Goal: Information Seeking & Learning: Learn about a topic

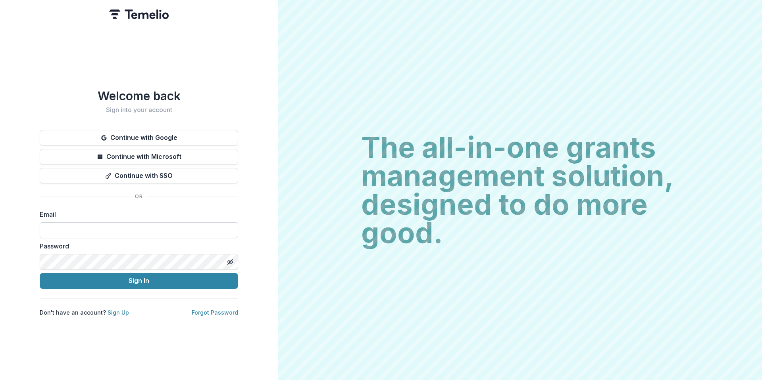
click at [139, 226] on input at bounding box center [139, 231] width 198 height 16
type input "**********"
click at [212, 310] on link "Forgot Password" at bounding box center [215, 312] width 46 height 7
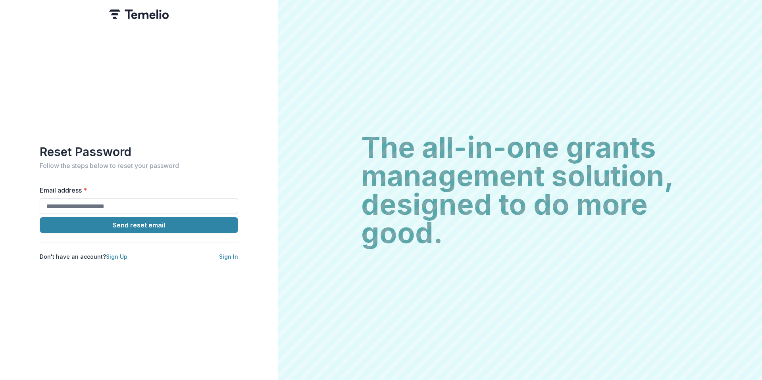
click at [79, 203] on input "Email address *" at bounding box center [139, 206] width 198 height 16
type input "**********"
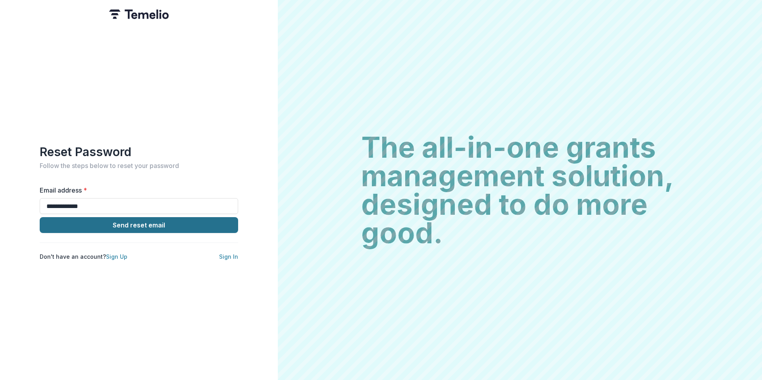
click at [142, 220] on button "Send reset email" at bounding box center [139, 225] width 198 height 16
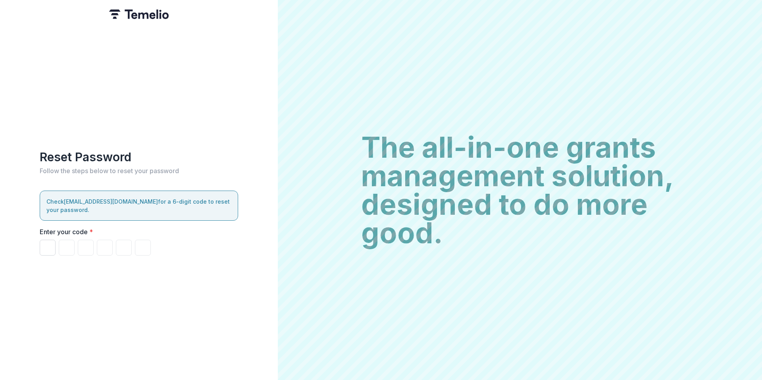
click at [50, 240] on input "Please enter your pin code" at bounding box center [48, 248] width 16 height 16
type input "*"
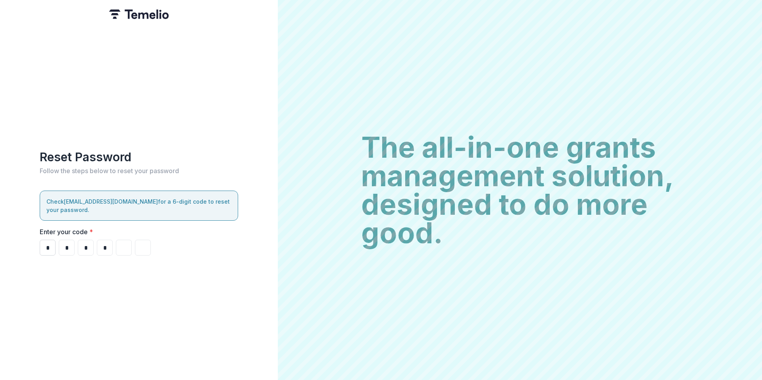
type input "*"
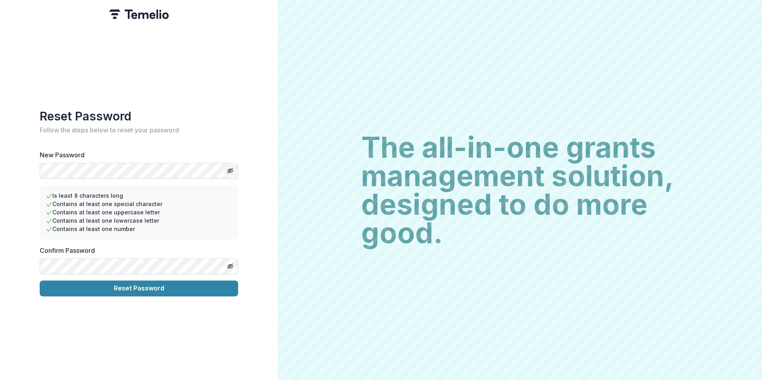
click at [229, 168] on icon "Toggle password visibility" at bounding box center [230, 171] width 6 height 6
click at [234, 264] on button "Toggle password visibility" at bounding box center [230, 266] width 13 height 13
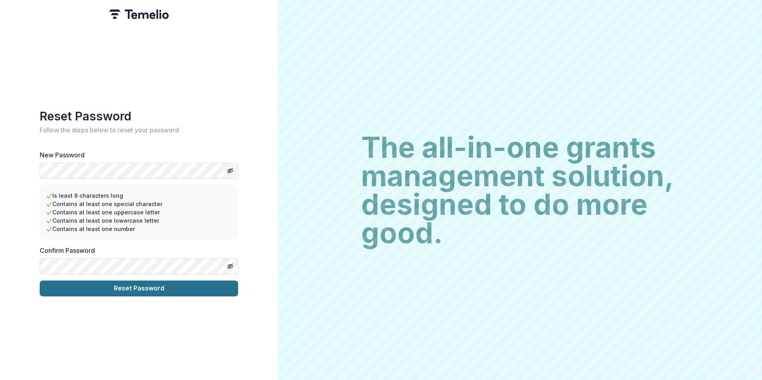
click at [146, 287] on button "Reset Password" at bounding box center [139, 289] width 198 height 16
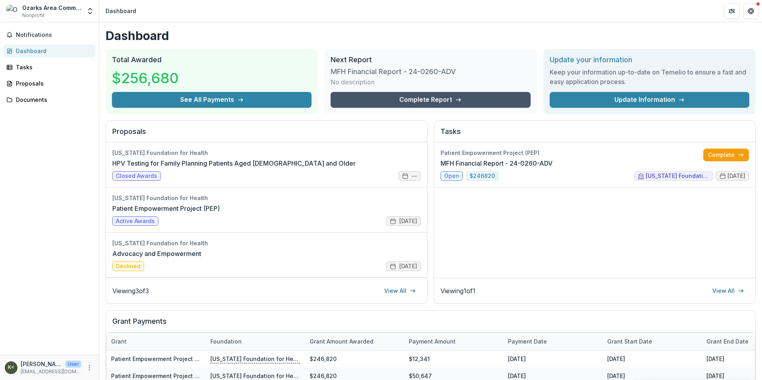
click at [438, 102] on link "Complete Report" at bounding box center [430, 100] width 200 height 16
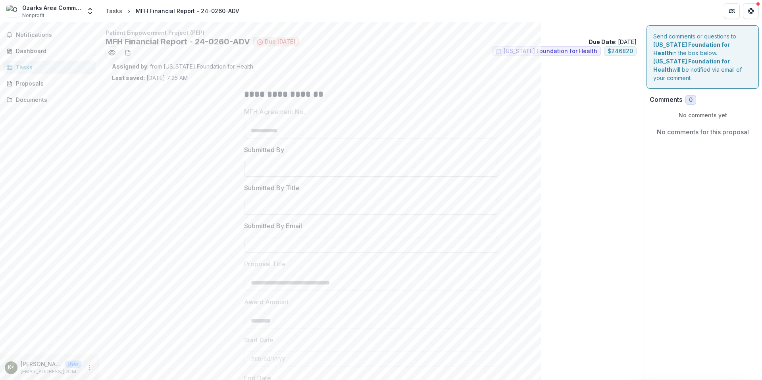
click at [263, 167] on input "Submitted By" at bounding box center [371, 169] width 254 height 16
type input "**********"
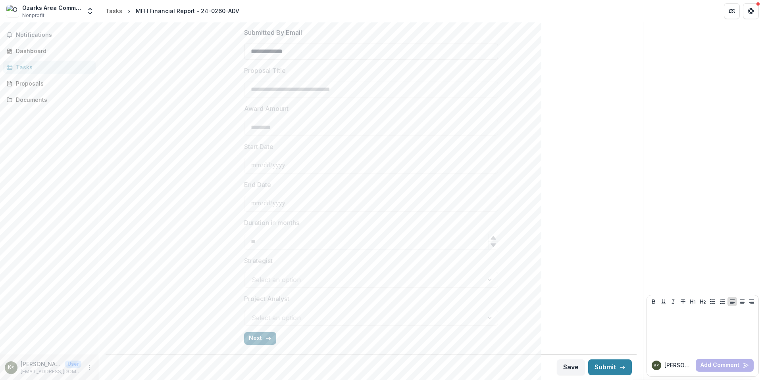
click at [250, 338] on button "Next" at bounding box center [260, 338] width 32 height 13
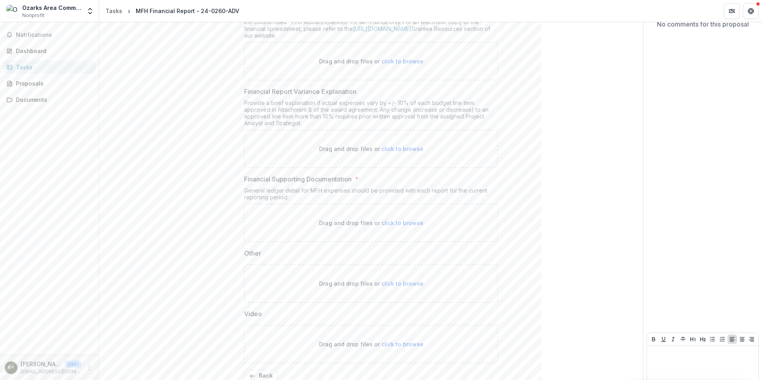
scroll to position [146, 0]
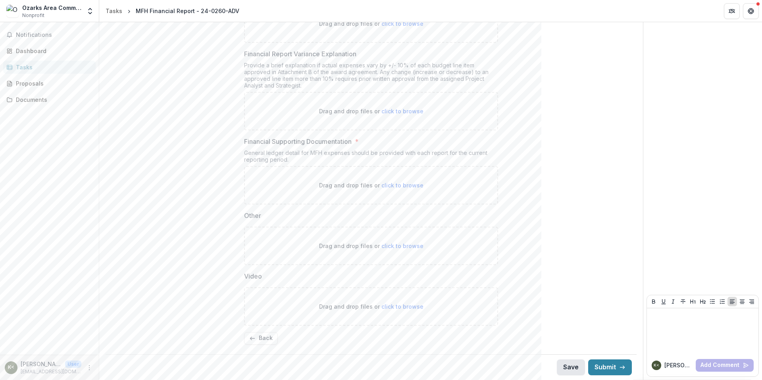
click at [562, 371] on button "Save" at bounding box center [571, 368] width 28 height 16
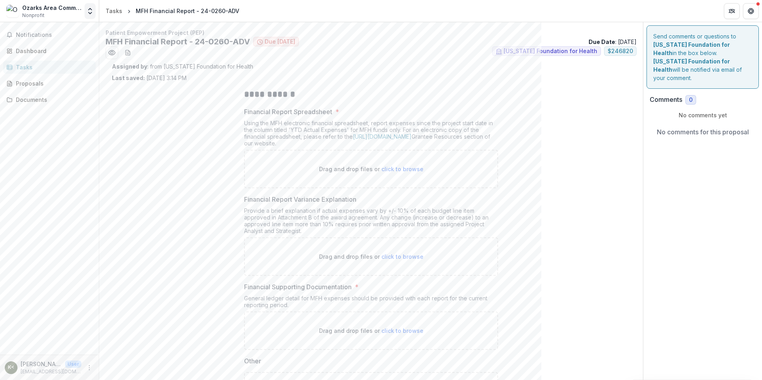
click at [90, 9] on polyline "Open entity switcher" at bounding box center [89, 9] width 3 height 2
click at [68, 117] on div "Notifications Dashboard Tasks Proposals Documents" at bounding box center [49, 188] width 99 height 333
click at [33, 52] on div "Dashboard" at bounding box center [52, 51] width 73 height 8
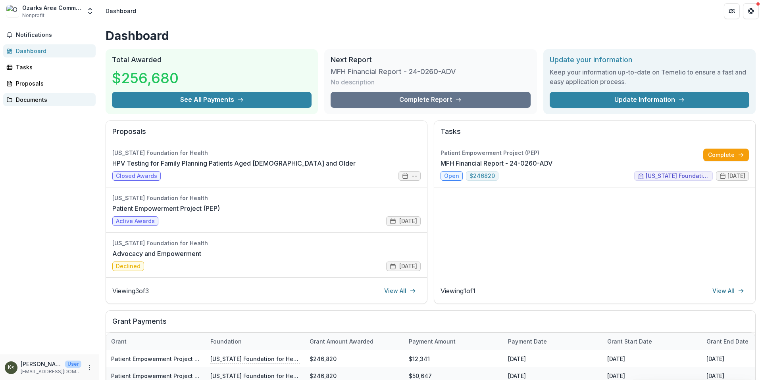
click at [27, 94] on link "Documents" at bounding box center [49, 99] width 92 height 13
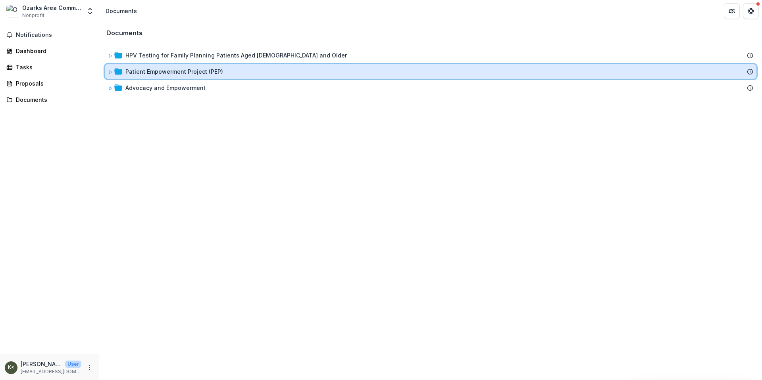
click at [185, 78] on div "Patient Empowerment Project (PEP)" at bounding box center [430, 71] width 651 height 15
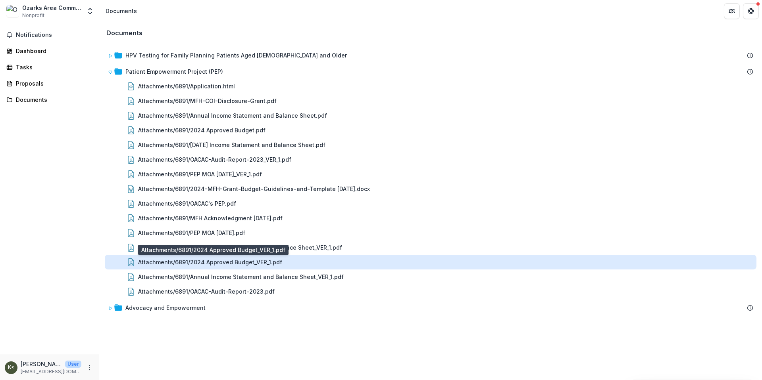
click at [163, 262] on div "Attachments/6891/2024 Approved Budget_VER_1.pdf" at bounding box center [210, 262] width 144 height 8
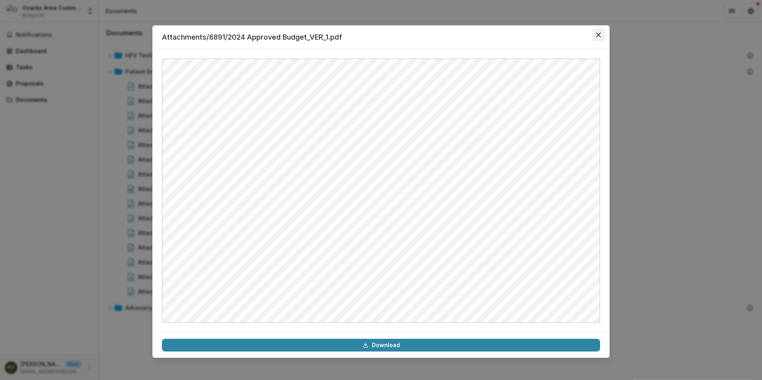
click at [598, 38] on button "Close" at bounding box center [598, 35] width 13 height 13
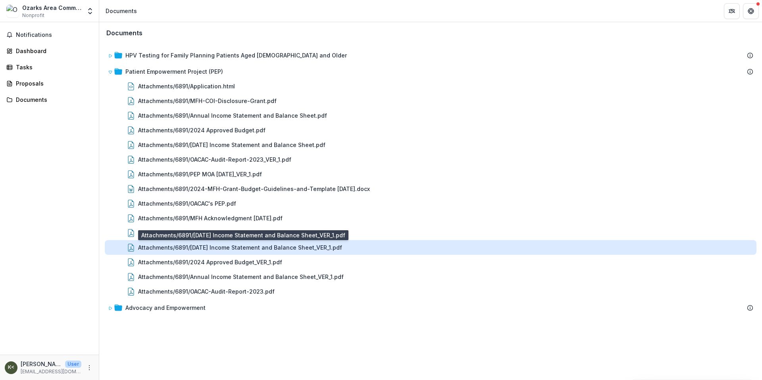
click at [290, 247] on div "Attachments/6891/[DATE] Income Statement and Balance Sheet_VER_1.pdf" at bounding box center [240, 248] width 204 height 8
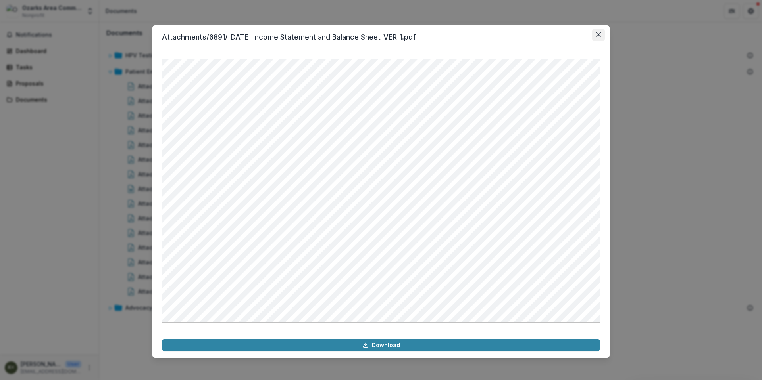
click at [596, 33] on icon "Close" at bounding box center [598, 35] width 5 height 5
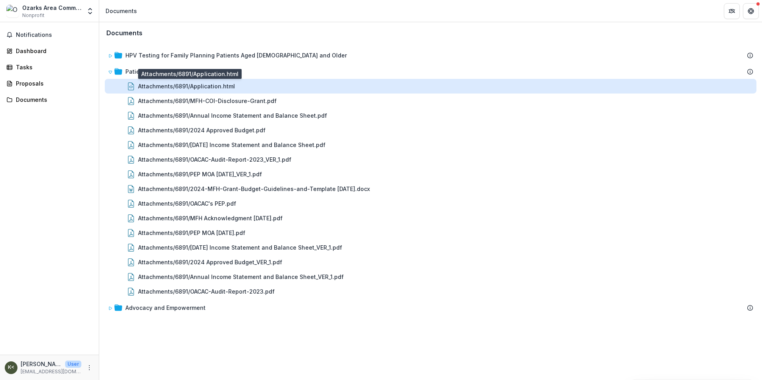
click at [194, 90] on div "Attachments/6891/Application.html" at bounding box center [186, 86] width 97 height 8
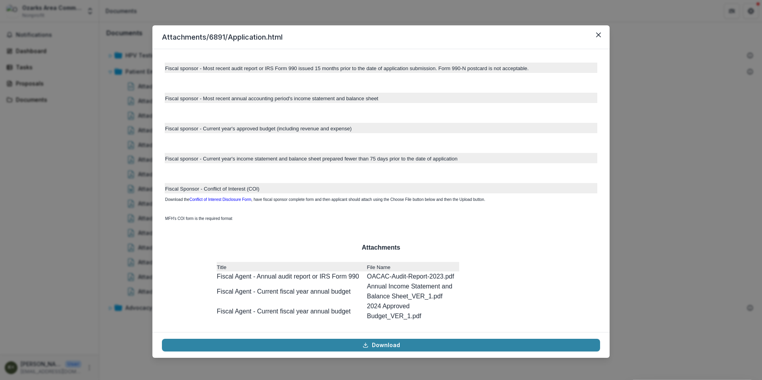
scroll to position [3011, 0]
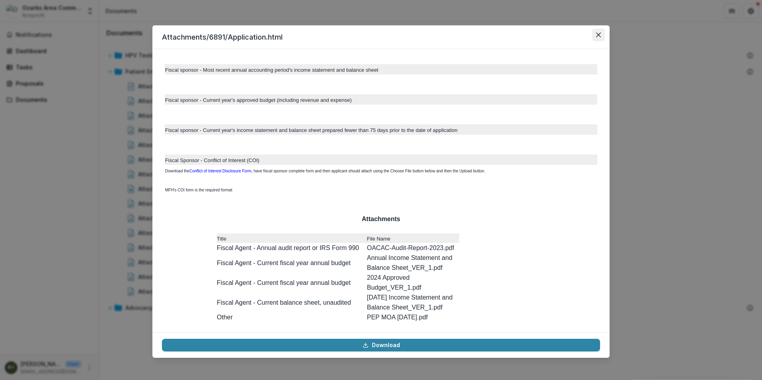
click at [598, 31] on button "Close" at bounding box center [598, 35] width 13 height 13
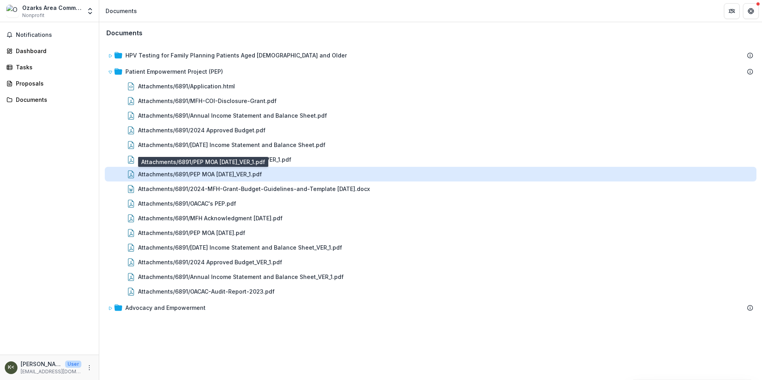
click at [167, 176] on div "Attachments/6891/PEP MOA [DATE]_VER_1.pdf" at bounding box center [200, 174] width 124 height 8
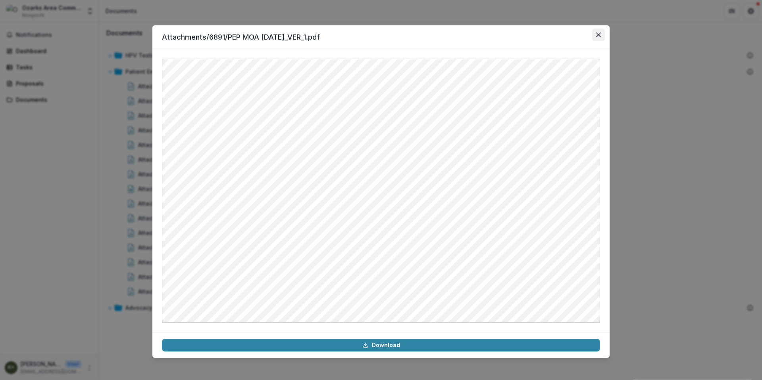
click at [601, 33] on button "Close" at bounding box center [598, 35] width 13 height 13
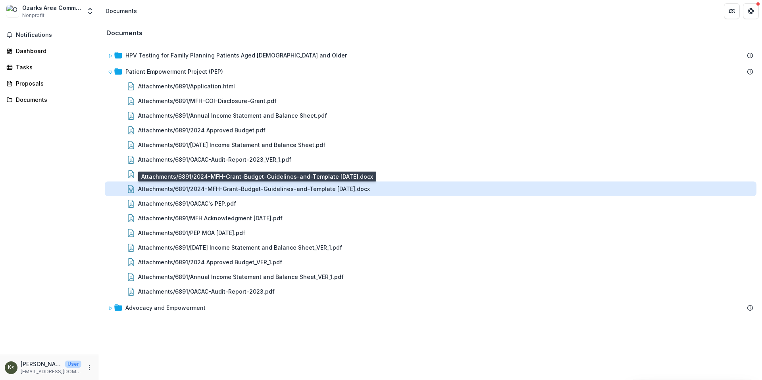
click at [245, 188] on div "Attachments/6891/2024-MFH-Grant-Budget-Guidelines-and-Template [DATE].docx" at bounding box center [254, 189] width 232 height 8
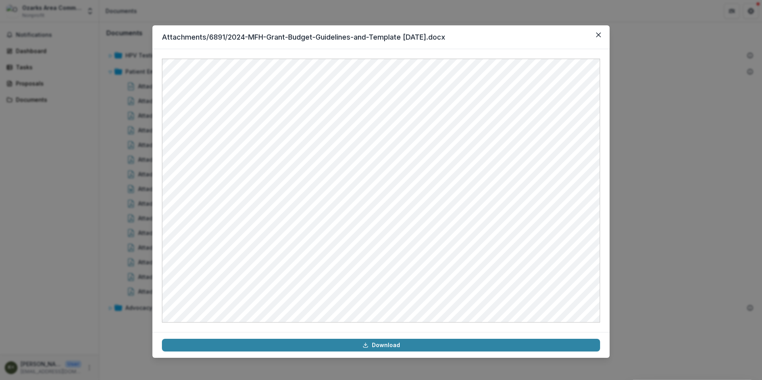
drag, startPoint x: 597, startPoint y: 34, endPoint x: 391, endPoint y: 34, distance: 205.9
click at [597, 34] on icon "Close" at bounding box center [598, 35] width 5 height 5
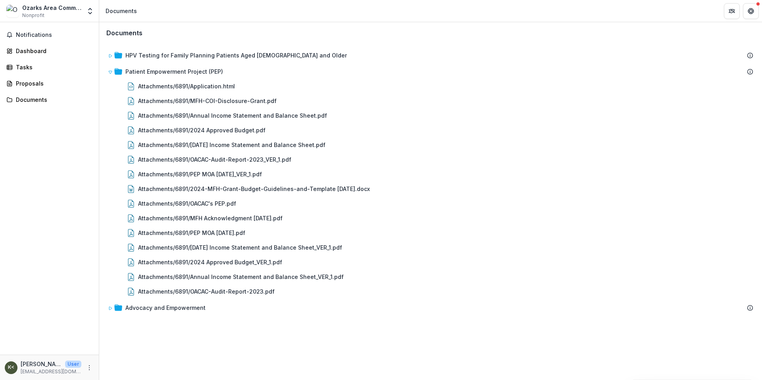
click at [13, 12] on img at bounding box center [12, 11] width 13 height 13
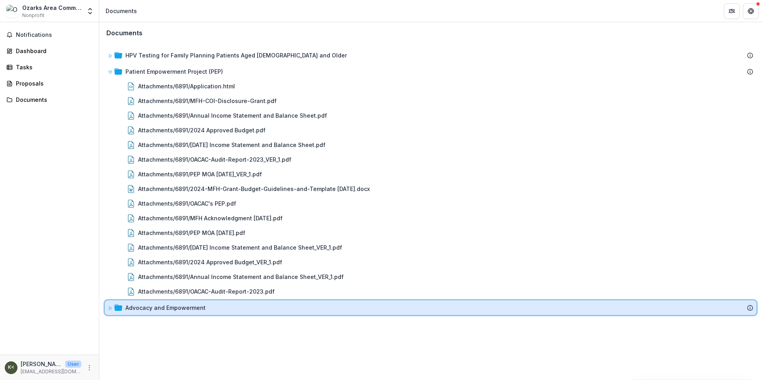
click at [111, 309] on icon at bounding box center [110, 308] width 3 height 3
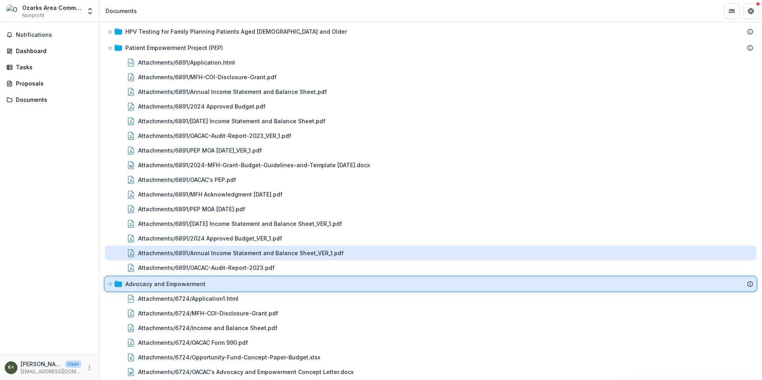
scroll to position [43, 0]
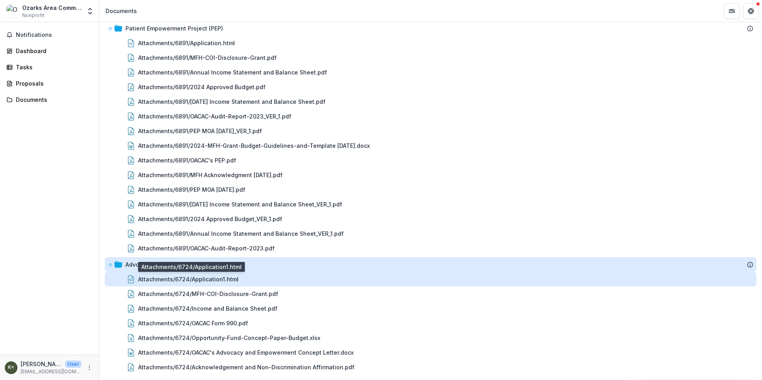
click at [196, 283] on div "Attachments/6724/Application1.html" at bounding box center [188, 279] width 100 height 8
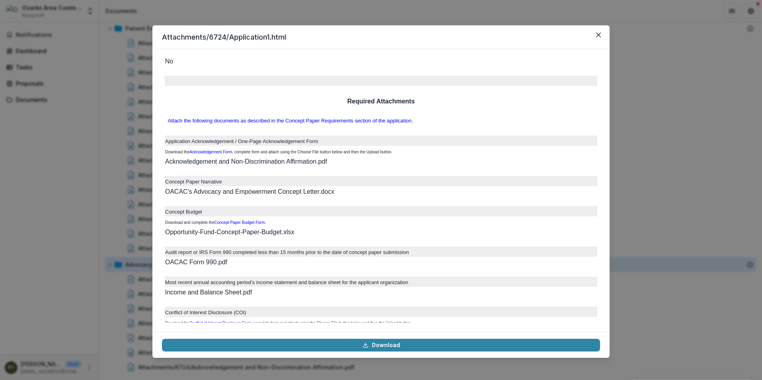
scroll to position [2374, 0]
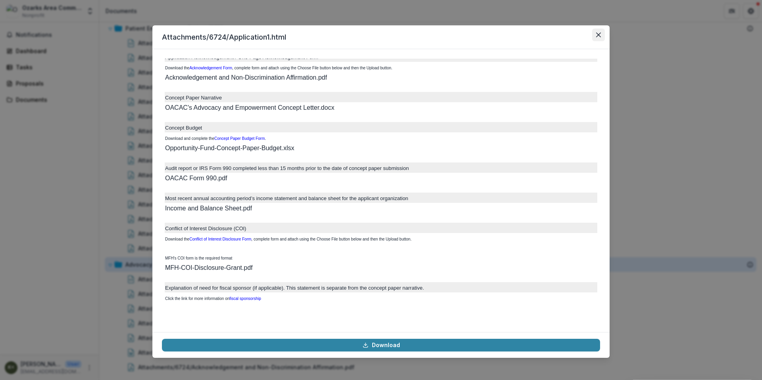
click at [602, 38] on button "Close" at bounding box center [598, 35] width 13 height 13
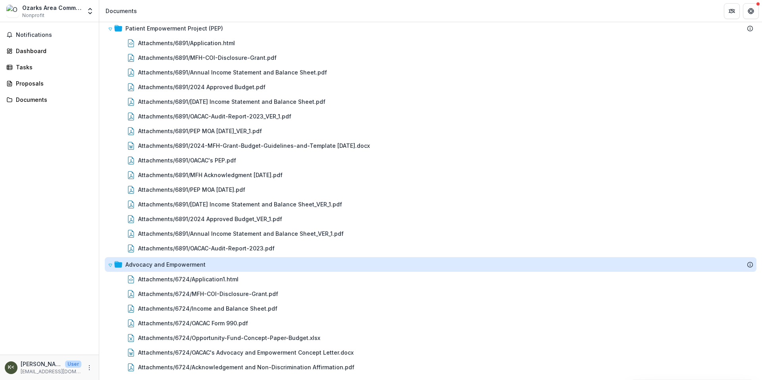
click at [13, 13] on img at bounding box center [12, 11] width 13 height 13
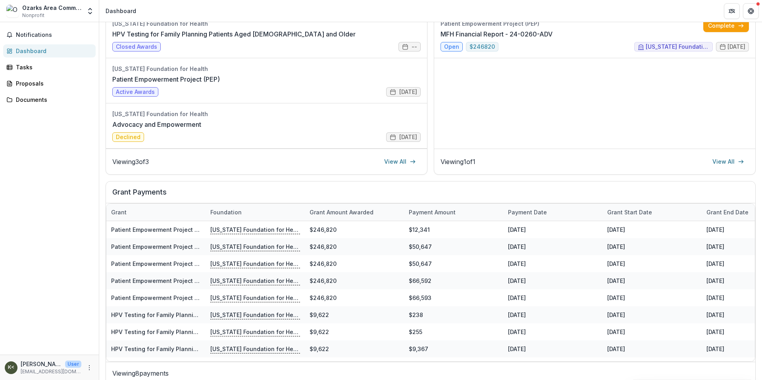
scroll to position [140, 0]
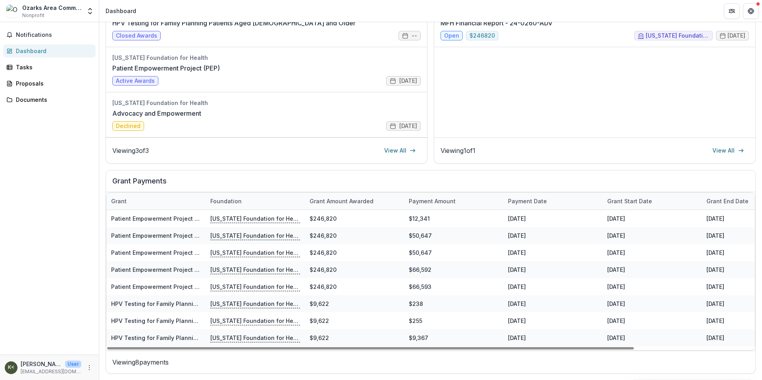
click at [527, 200] on div "Payment date" at bounding box center [527, 201] width 48 height 8
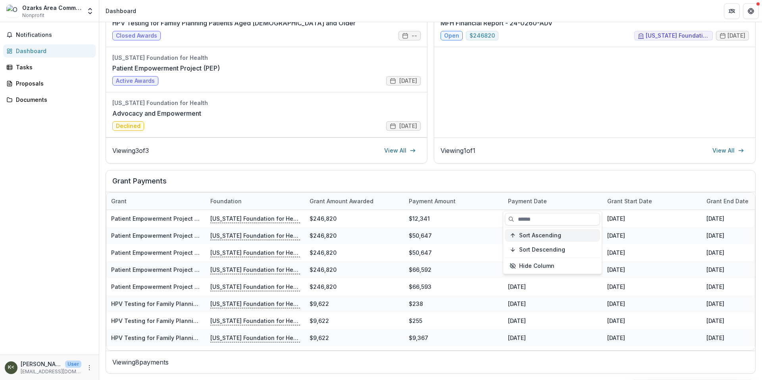
click at [530, 233] on span "Sort Ascending" at bounding box center [540, 235] width 42 height 7
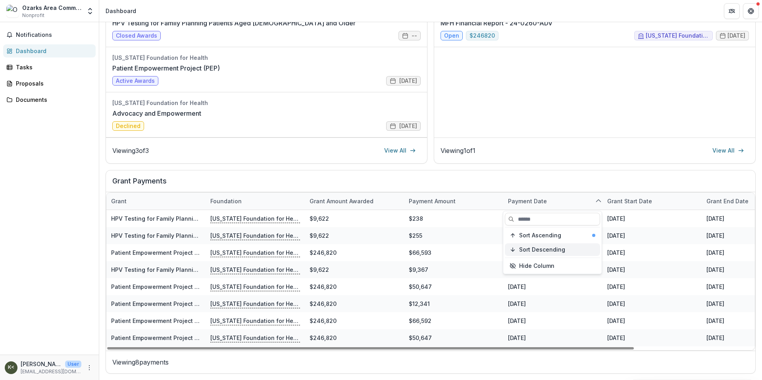
click at [551, 248] on span "Sort Descending" at bounding box center [542, 250] width 46 height 7
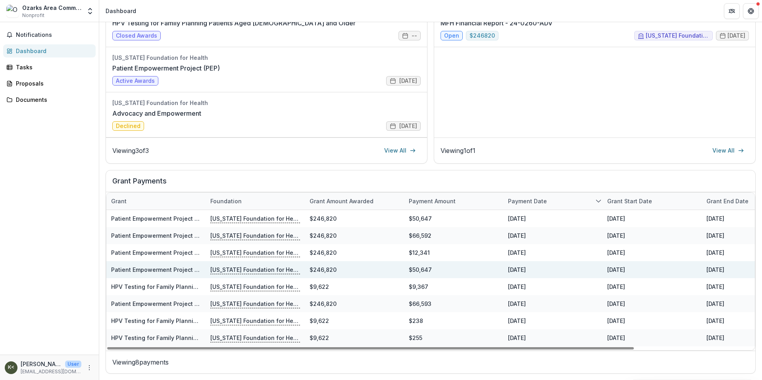
click at [464, 269] on div "$50,647" at bounding box center [453, 269] width 99 height 17
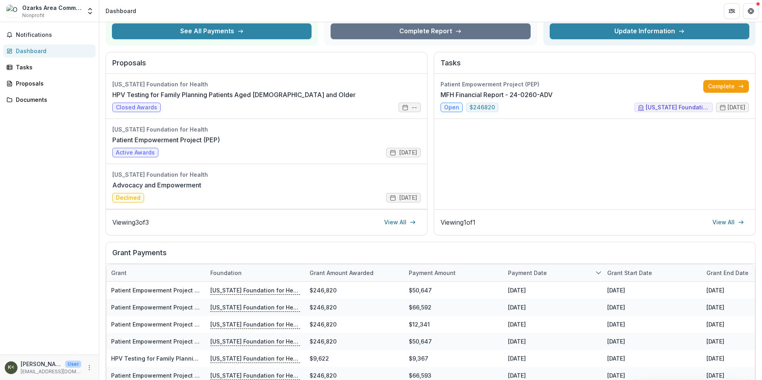
scroll to position [79, 0]
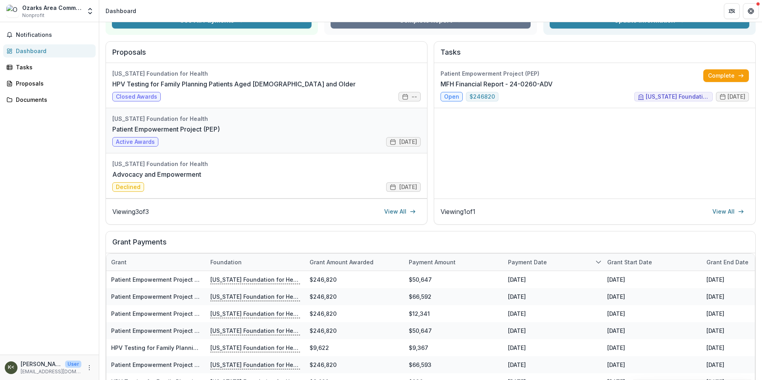
click at [121, 134] on link "Patient Empowerment Project (PEP)" at bounding box center [166, 130] width 108 height 10
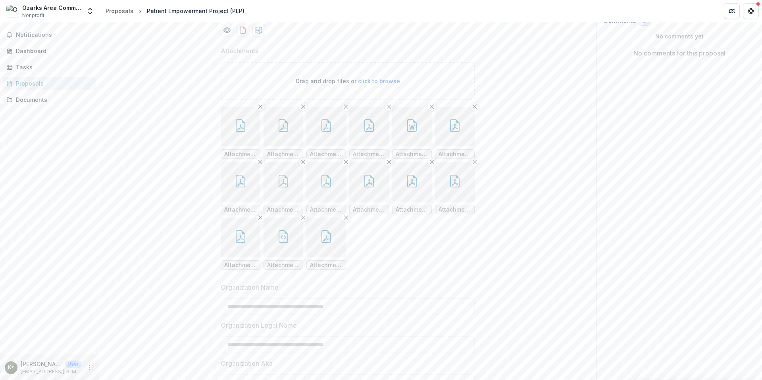
scroll to position [159, 0]
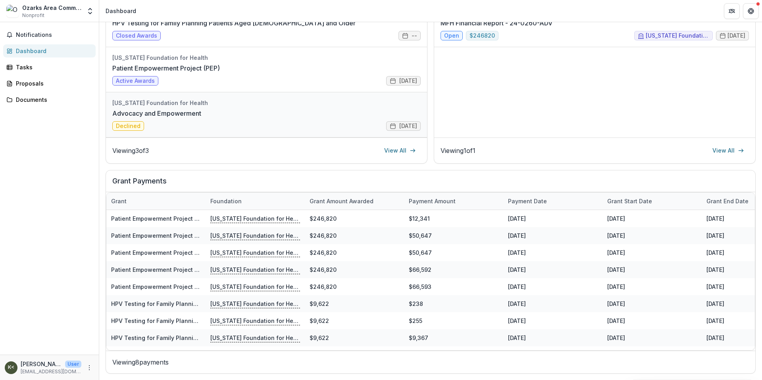
scroll to position [101, 0]
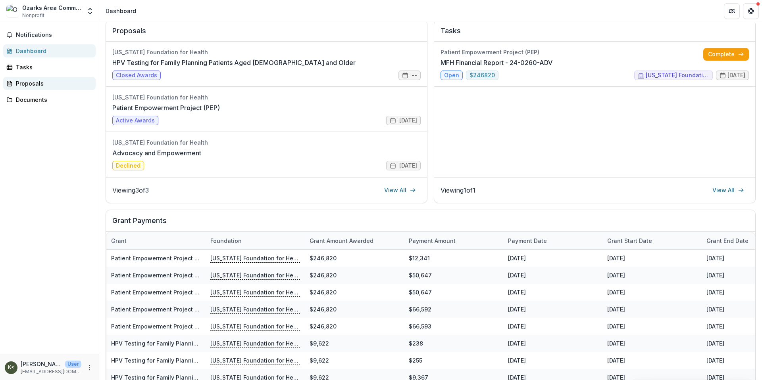
click at [21, 83] on div "Proposals" at bounding box center [52, 83] width 73 height 8
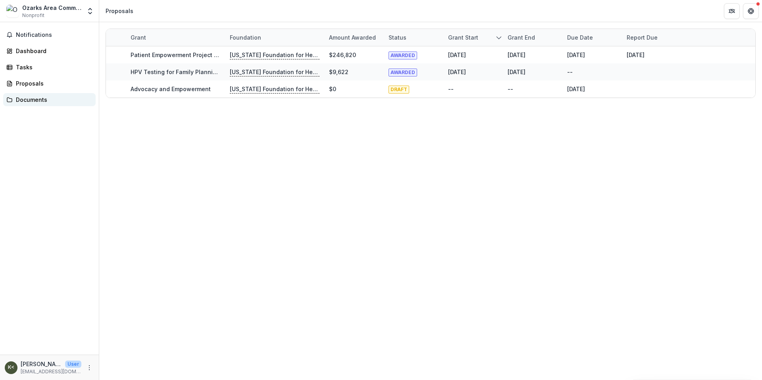
click at [28, 98] on div "Documents" at bounding box center [52, 100] width 73 height 8
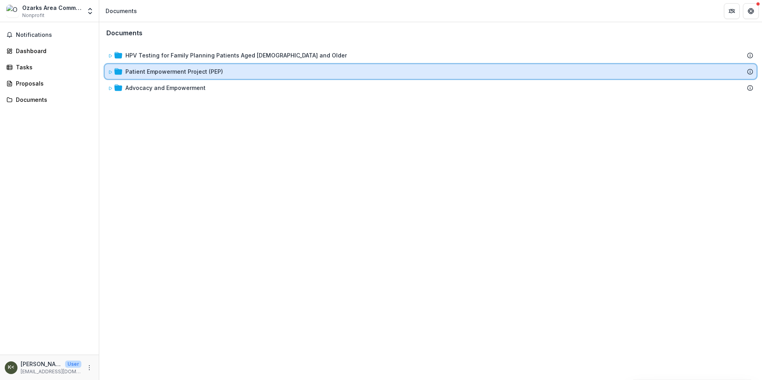
click at [109, 70] on icon at bounding box center [110, 72] width 5 height 5
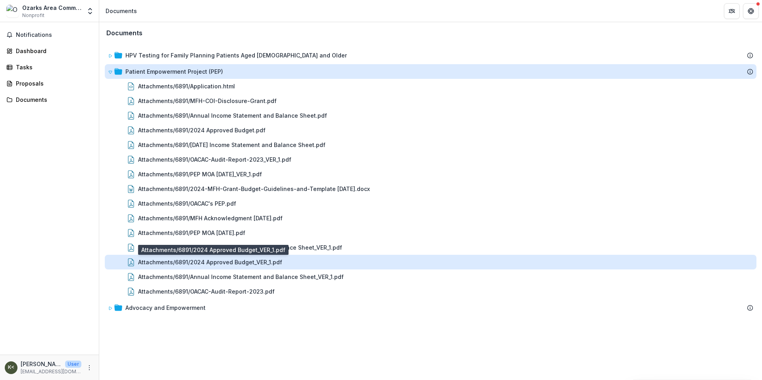
click at [229, 264] on div "Attachments/6891/2024 Approved Budget_VER_1.pdf" at bounding box center [210, 262] width 144 height 8
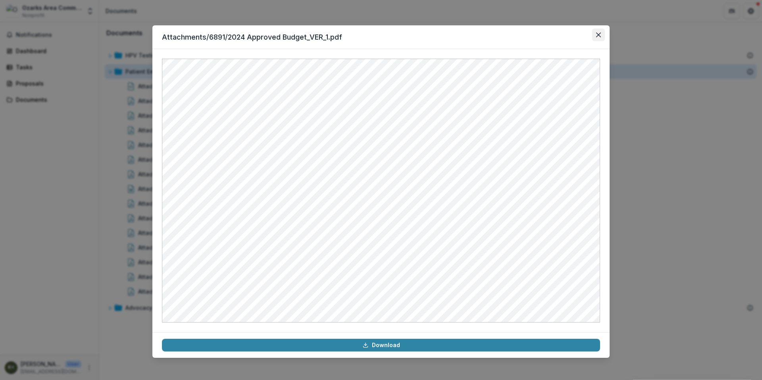
click at [601, 36] on button "Close" at bounding box center [598, 35] width 13 height 13
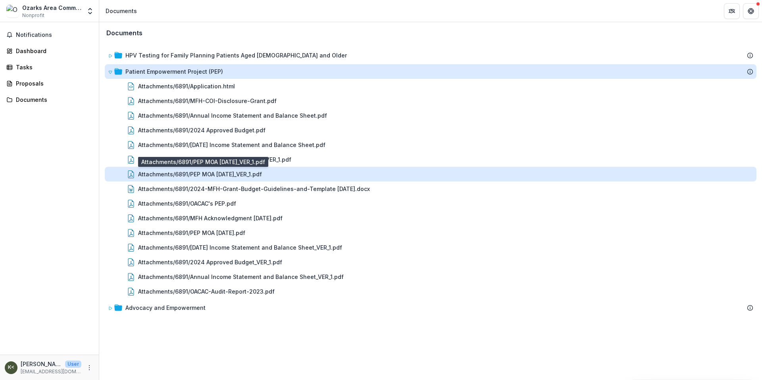
click at [207, 175] on div "Attachments/6891/PEP MOA [DATE]_VER_1.pdf" at bounding box center [200, 174] width 124 height 8
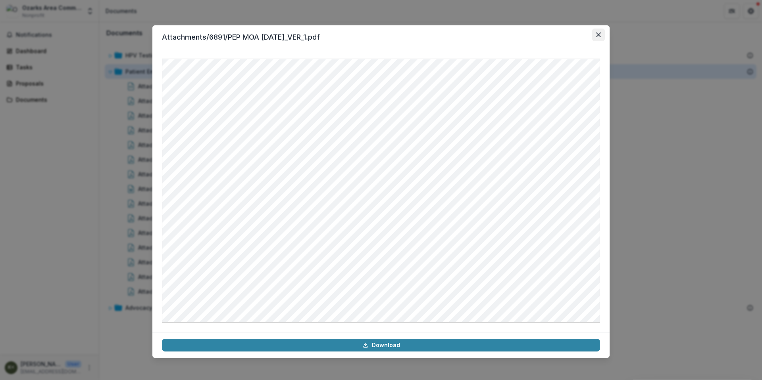
click at [600, 31] on button "Close" at bounding box center [598, 35] width 13 height 13
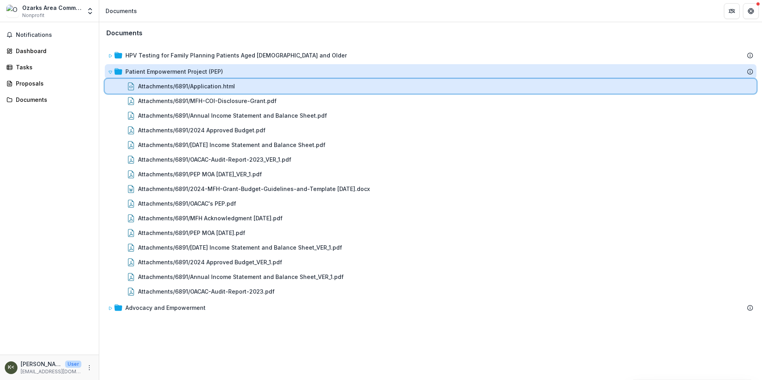
click at [191, 92] on div "Attachments/6891/Application.html" at bounding box center [430, 86] width 651 height 15
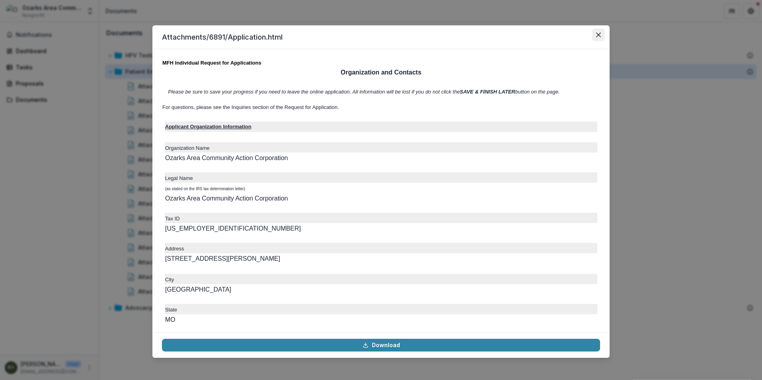
click at [599, 35] on icon "Close" at bounding box center [598, 35] width 5 height 5
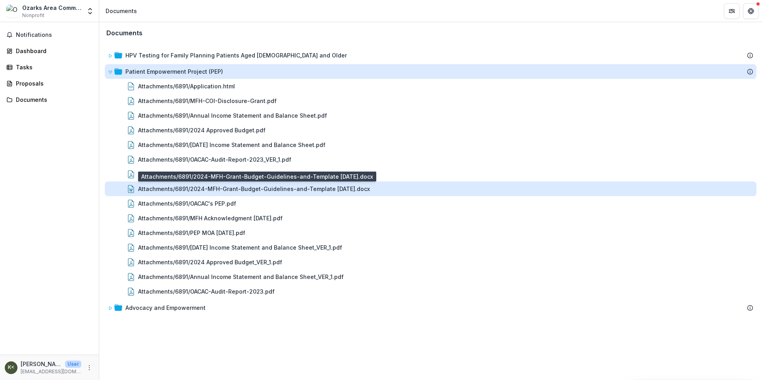
click at [242, 188] on div "Attachments/6891/2024-MFH-Grant-Budget-Guidelines-and-Template [DATE].docx" at bounding box center [254, 189] width 232 height 8
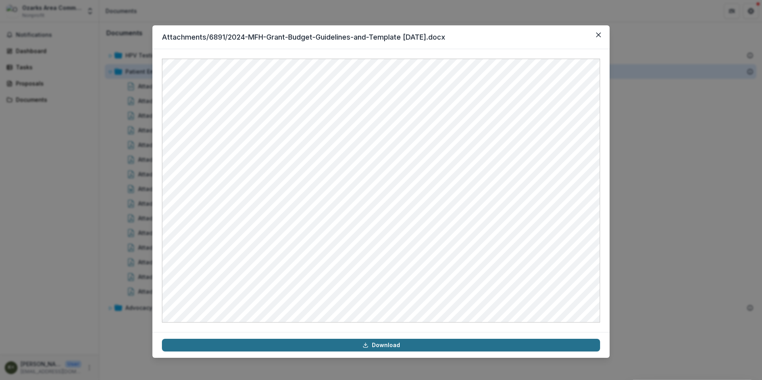
click at [366, 349] on link "Download" at bounding box center [381, 345] width 438 height 13
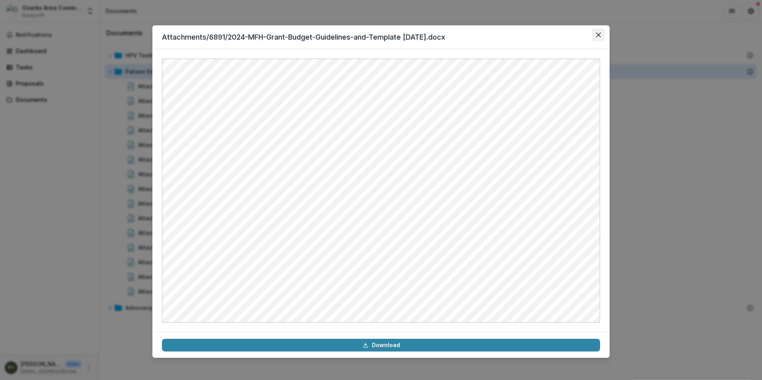
click at [602, 36] on button "Close" at bounding box center [598, 35] width 13 height 13
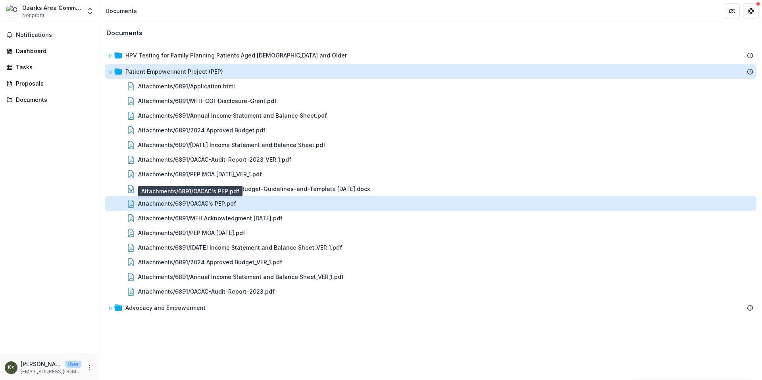
click at [189, 204] on div "Attachments/6891/OACAC's PEP.pdf" at bounding box center [187, 204] width 98 height 8
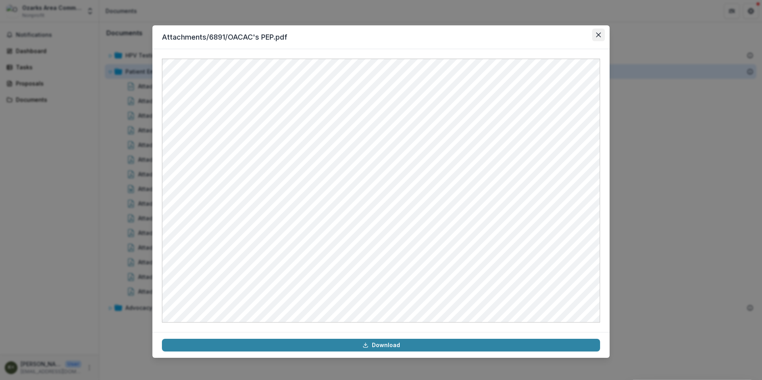
click at [599, 36] on icon "Close" at bounding box center [598, 35] width 5 height 5
